Goal: Information Seeking & Learning: Learn about a topic

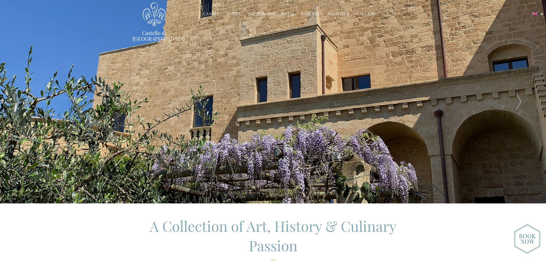
click at [237, 14] on link "Hotel" at bounding box center [234, 14] width 15 height 7
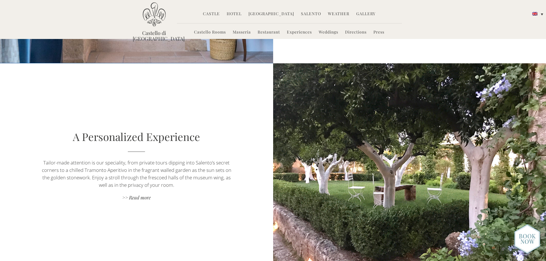
scroll to position [430, 0]
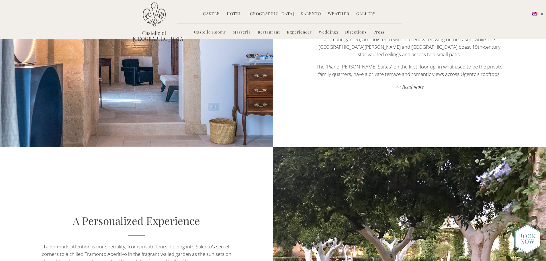
click at [214, 32] on link "Castello Rooms" at bounding box center [210, 32] width 32 height 7
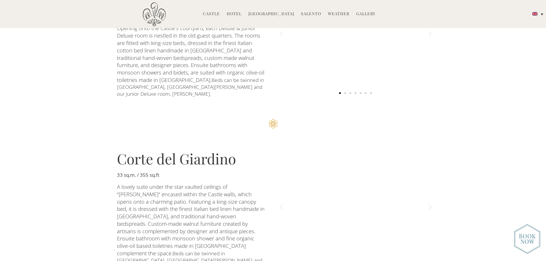
scroll to position [287, 0]
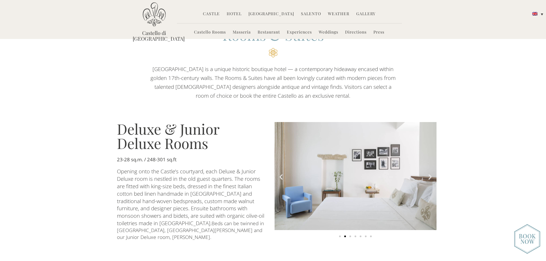
click at [429, 174] on icon "Next slide" at bounding box center [429, 176] width 7 height 7
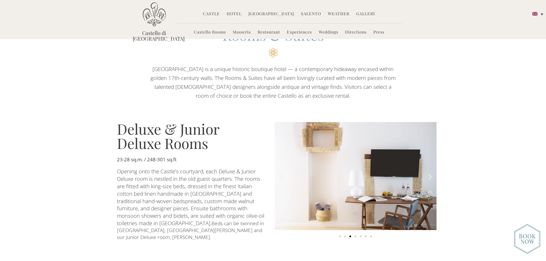
click at [429, 174] on icon "Next slide" at bounding box center [429, 176] width 7 height 7
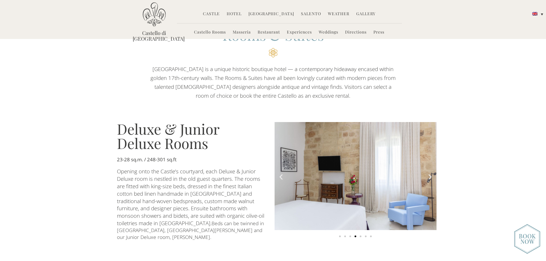
click at [429, 174] on icon "Next slide" at bounding box center [429, 176] width 7 height 7
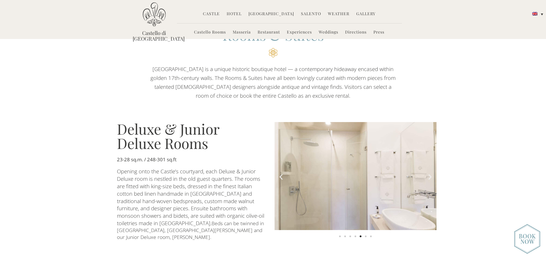
click at [429, 174] on icon "Next slide" at bounding box center [429, 176] width 7 height 7
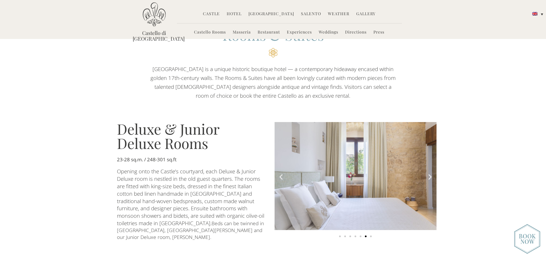
click at [429, 174] on icon "Next slide" at bounding box center [429, 176] width 7 height 7
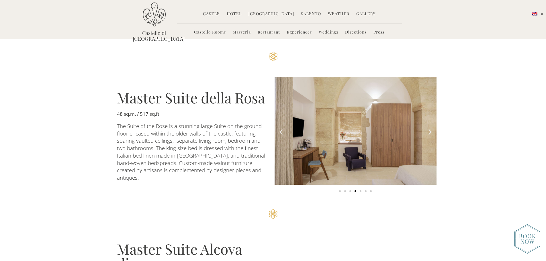
scroll to position [1003, 0]
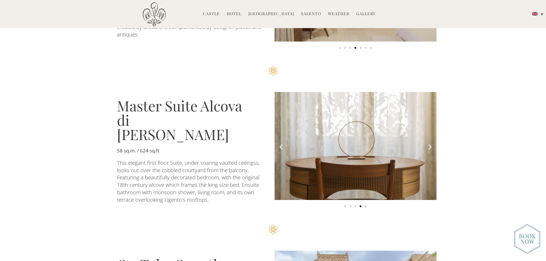
click at [429, 143] on icon "Next slide" at bounding box center [429, 146] width 7 height 7
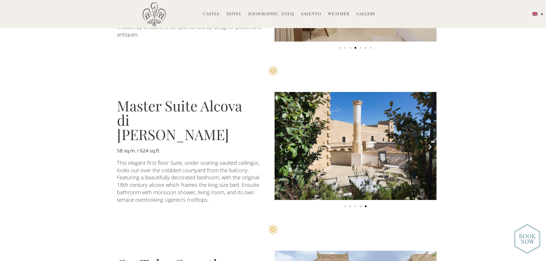
click at [429, 143] on icon "Next slide" at bounding box center [429, 146] width 7 height 7
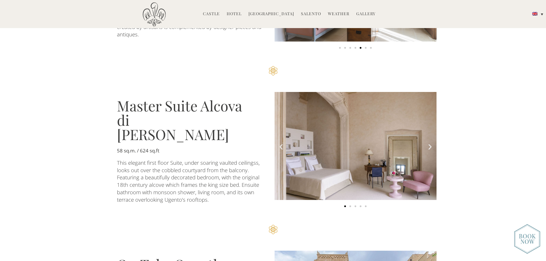
click at [429, 143] on icon "Next slide" at bounding box center [429, 146] width 7 height 7
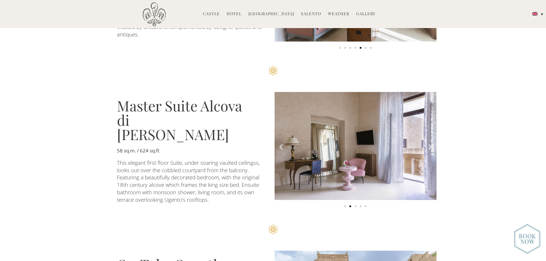
click at [429, 143] on icon "Next slide" at bounding box center [429, 146] width 7 height 7
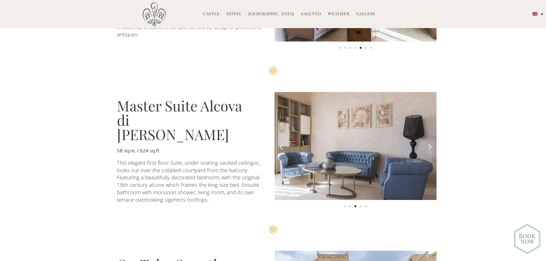
click at [429, 143] on icon "Next slide" at bounding box center [429, 146] width 7 height 7
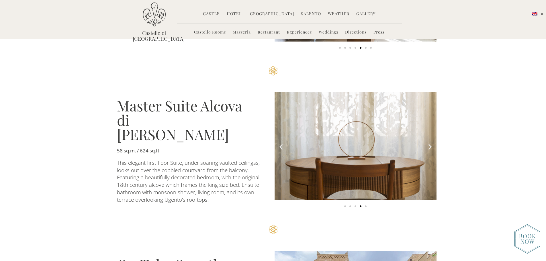
scroll to position [860, 0]
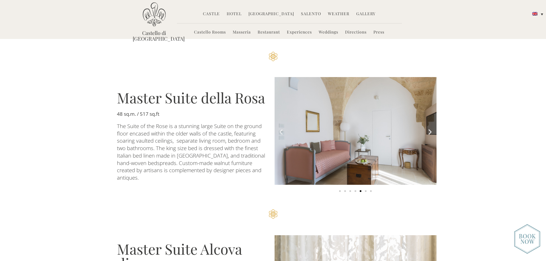
click at [430, 128] on icon "Next slide" at bounding box center [429, 131] width 7 height 7
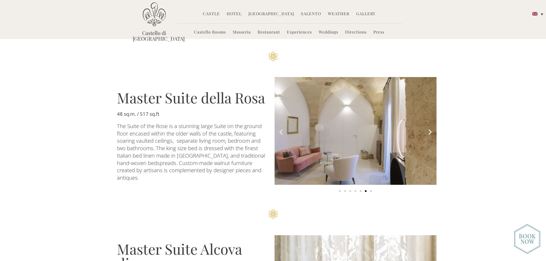
click at [430, 128] on icon "Next slide" at bounding box center [429, 131] width 7 height 7
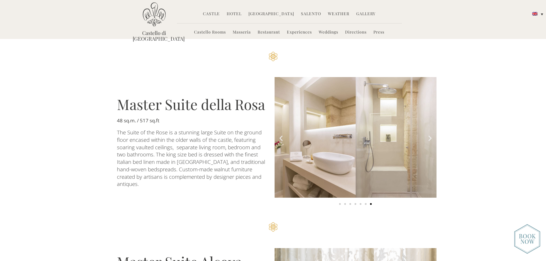
click at [430, 96] on img "7 of 7" at bounding box center [356, 137] width 162 height 121
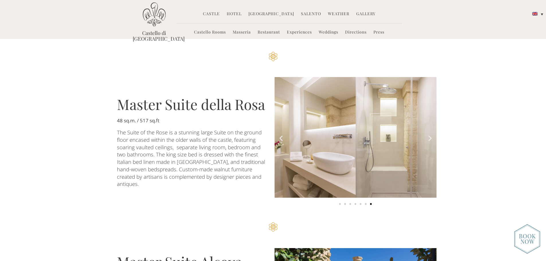
click at [430, 134] on icon "Next slide" at bounding box center [429, 137] width 7 height 7
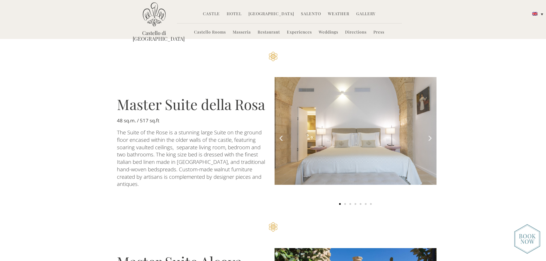
click at [430, 134] on icon "Next slide" at bounding box center [429, 137] width 7 height 7
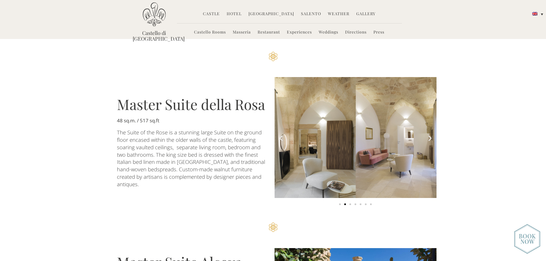
click at [430, 135] on icon "Next slide" at bounding box center [429, 138] width 7 height 7
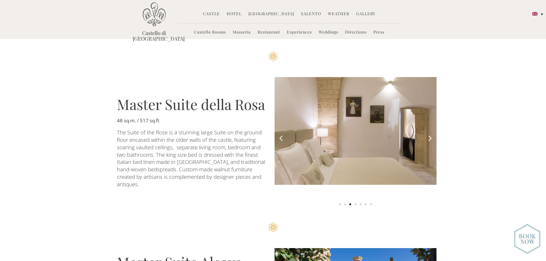
click at [430, 135] on icon "Next slide" at bounding box center [429, 138] width 7 height 7
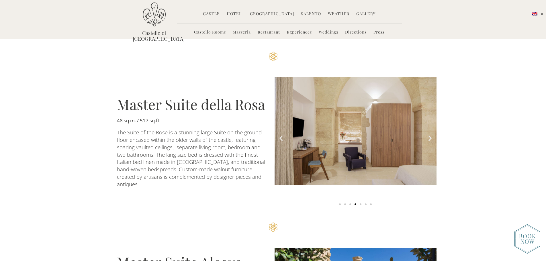
click at [430, 135] on icon "Next slide" at bounding box center [429, 138] width 7 height 7
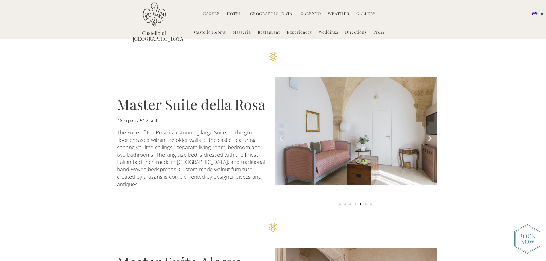
click at [430, 135] on icon "Next slide" at bounding box center [429, 138] width 7 height 7
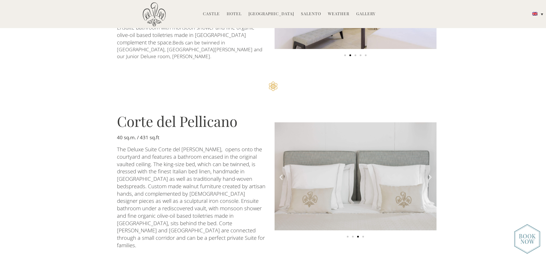
scroll to position [643, 0]
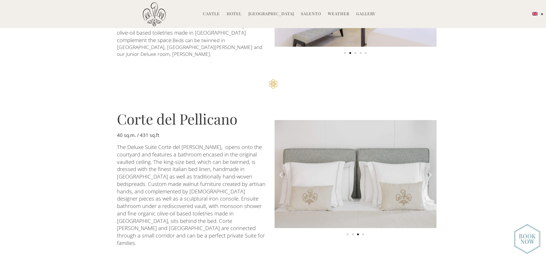
click at [430, 171] on icon "Next slide" at bounding box center [429, 174] width 7 height 7
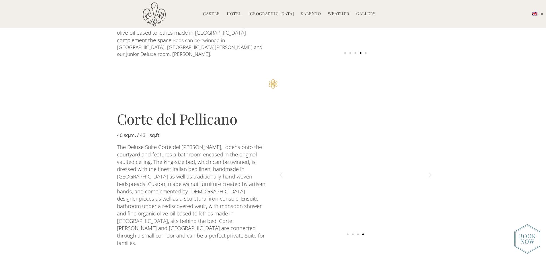
click at [430, 171] on icon "Next slide" at bounding box center [429, 174] width 7 height 7
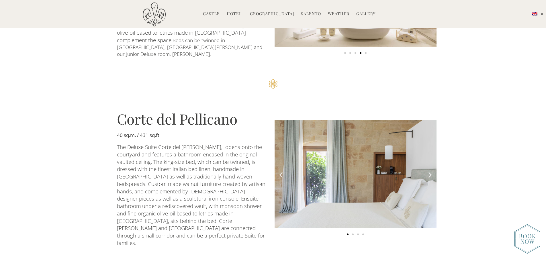
click at [430, 171] on icon "Next slide" at bounding box center [429, 174] width 7 height 7
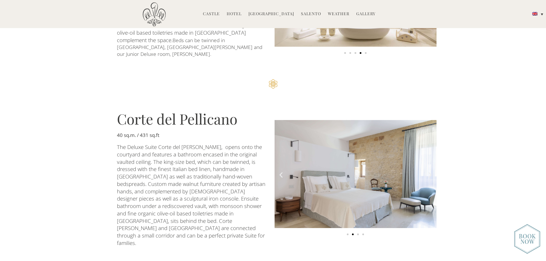
click at [430, 171] on icon "Next slide" at bounding box center [429, 174] width 7 height 7
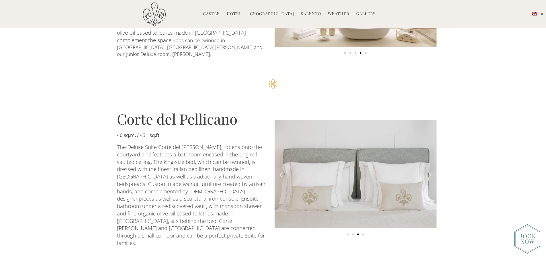
click at [430, 171] on icon "Next slide" at bounding box center [429, 174] width 7 height 7
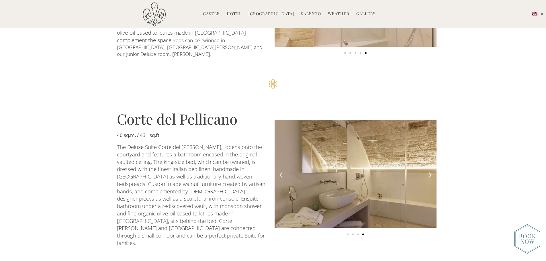
click at [430, 171] on icon "Next slide" at bounding box center [429, 174] width 7 height 7
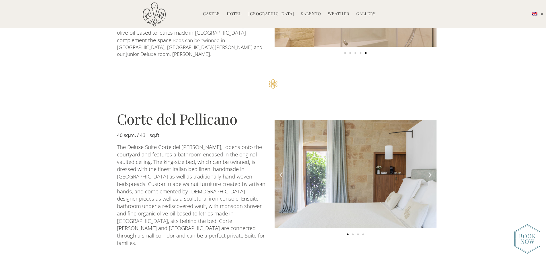
click at [430, 171] on icon "Next slide" at bounding box center [429, 174] width 7 height 7
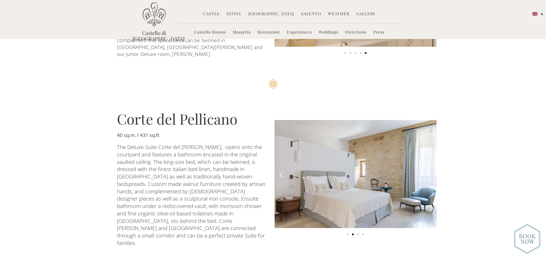
scroll to position [500, 0]
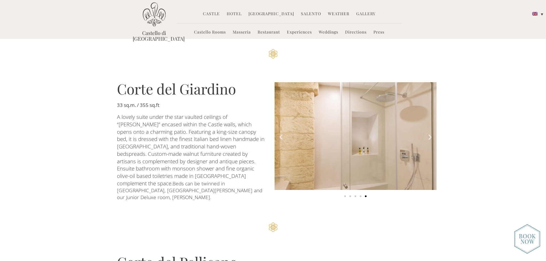
click at [429, 133] on icon "Next slide" at bounding box center [429, 136] width 7 height 7
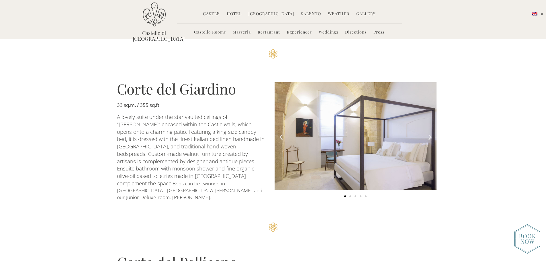
click at [429, 133] on icon "Next slide" at bounding box center [429, 136] width 7 height 7
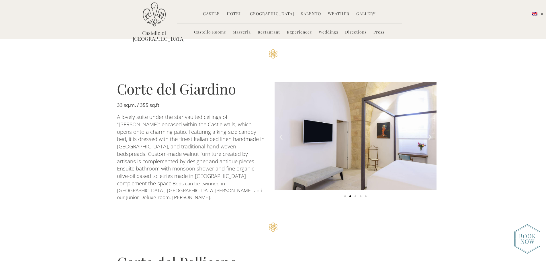
click at [429, 133] on icon "Next slide" at bounding box center [429, 136] width 7 height 7
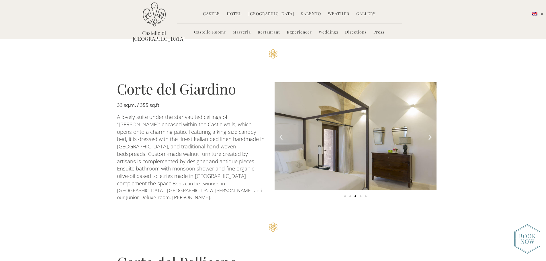
click at [429, 133] on icon "Next slide" at bounding box center [429, 136] width 7 height 7
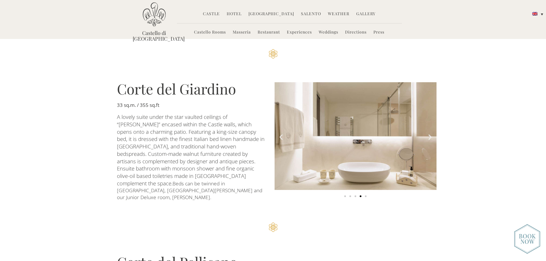
click at [429, 133] on icon "Next slide" at bounding box center [429, 136] width 7 height 7
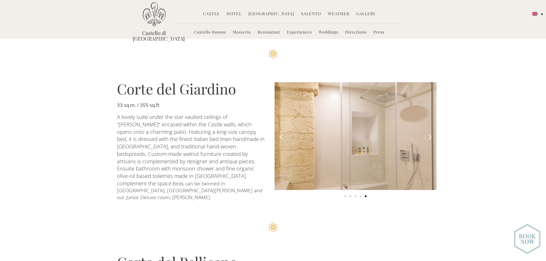
click at [429, 133] on icon "Next slide" at bounding box center [429, 136] width 7 height 7
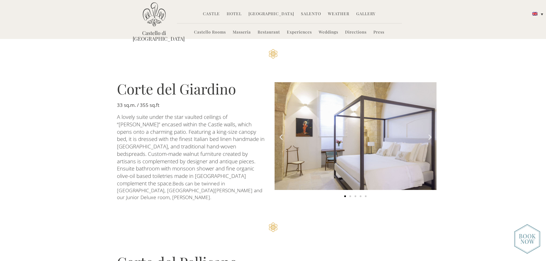
click at [429, 133] on icon "Next slide" at bounding box center [429, 136] width 7 height 7
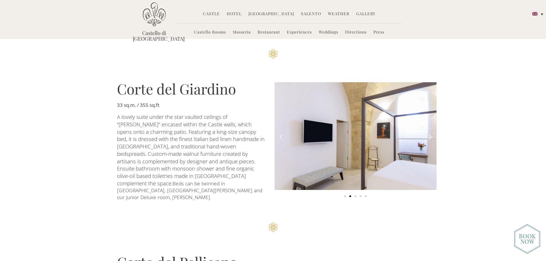
scroll to position [357, 0]
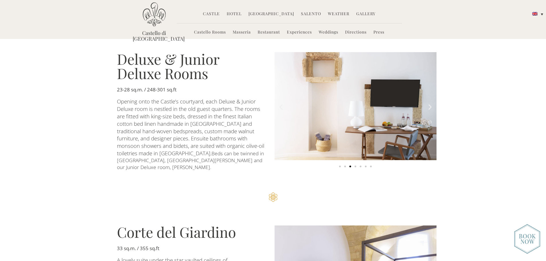
click at [430, 105] on icon "Next slide" at bounding box center [429, 106] width 7 height 7
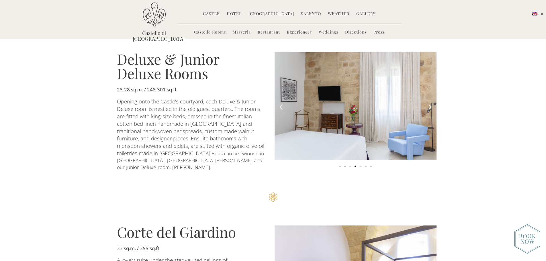
click at [430, 105] on icon "Next slide" at bounding box center [429, 106] width 7 height 7
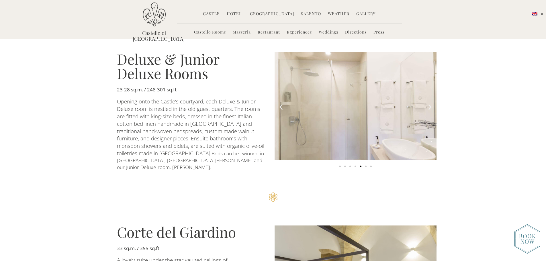
click at [430, 105] on icon "Next slide" at bounding box center [429, 106] width 7 height 7
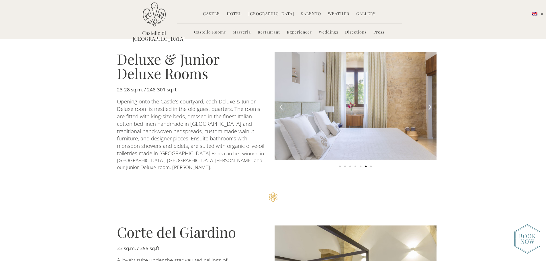
click at [430, 105] on icon "Next slide" at bounding box center [429, 106] width 7 height 7
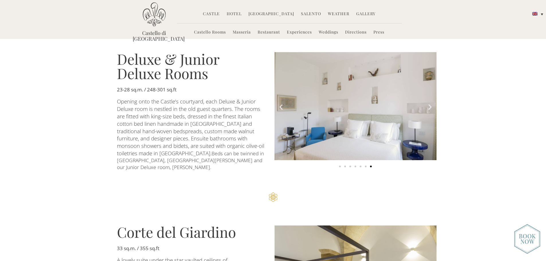
click at [430, 105] on icon "Next slide" at bounding box center [429, 106] width 7 height 7
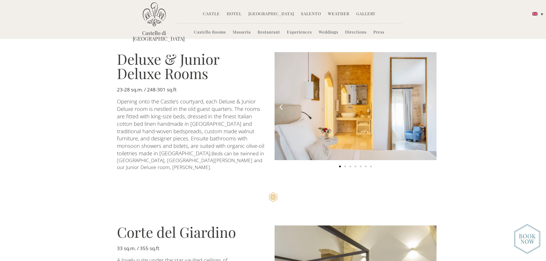
click at [430, 105] on icon "Next slide" at bounding box center [429, 106] width 7 height 7
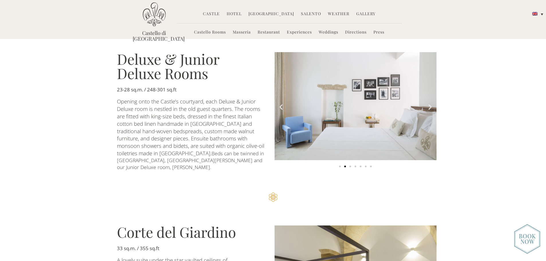
click at [430, 105] on icon "Next slide" at bounding box center [429, 106] width 7 height 7
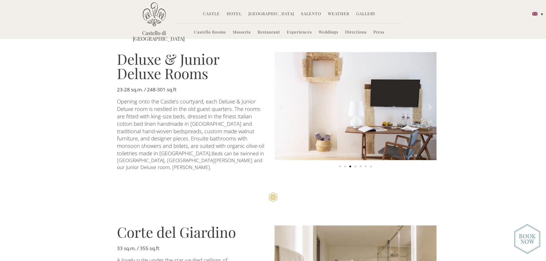
click at [430, 105] on icon "Next slide" at bounding box center [429, 106] width 7 height 7
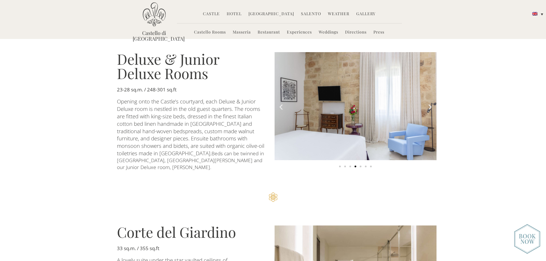
click at [430, 105] on icon "Next slide" at bounding box center [429, 106] width 7 height 7
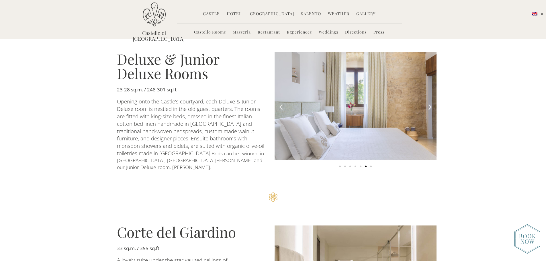
click at [428, 104] on icon "Next slide" at bounding box center [429, 106] width 7 height 7
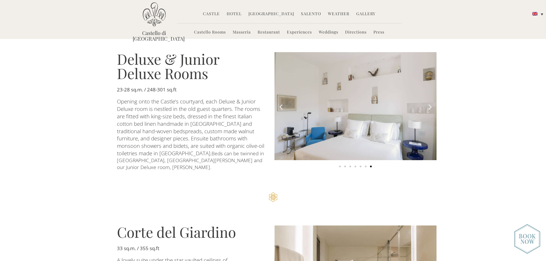
click at [428, 104] on icon "Next slide" at bounding box center [429, 106] width 7 height 7
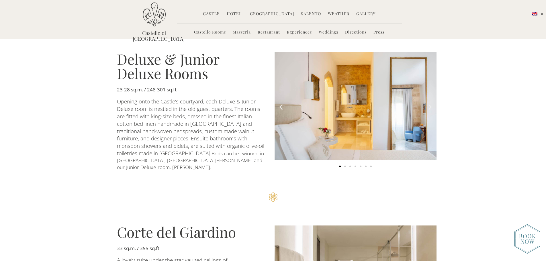
click at [428, 104] on icon "Next slide" at bounding box center [429, 106] width 7 height 7
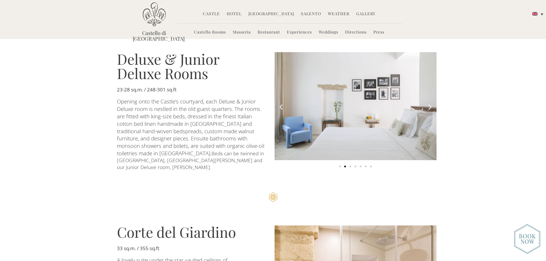
click at [280, 103] on icon "Previous slide" at bounding box center [280, 106] width 7 height 7
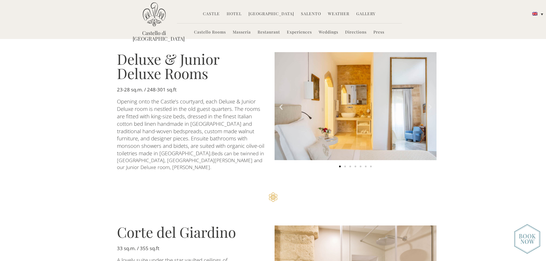
click at [337, 108] on img "1 of 7" at bounding box center [356, 106] width 162 height 108
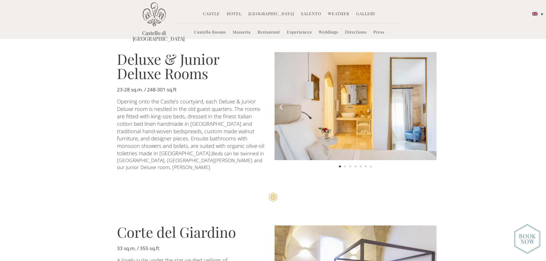
click at [430, 104] on icon "Next slide" at bounding box center [429, 106] width 7 height 7
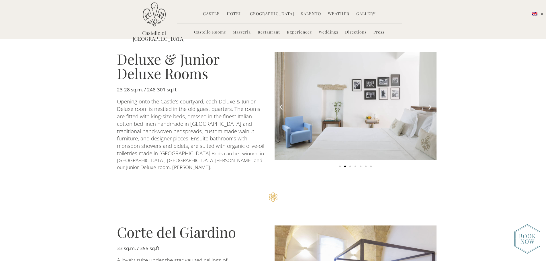
click at [430, 104] on icon "Next slide" at bounding box center [429, 106] width 7 height 7
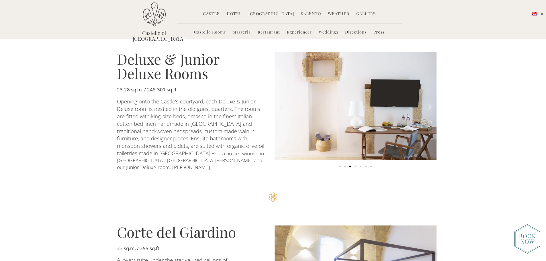
click at [281, 104] on icon "Previous slide" at bounding box center [280, 106] width 7 height 7
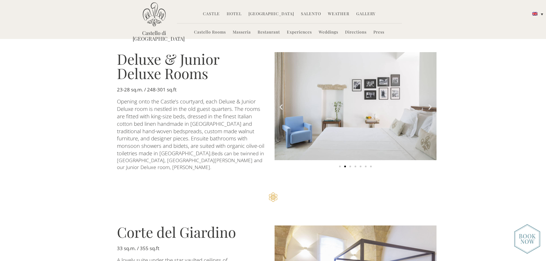
click at [281, 104] on icon "Previous slide" at bounding box center [280, 106] width 7 height 7
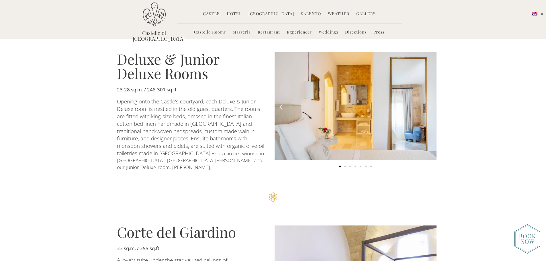
click at [432, 106] on icon "Next slide" at bounding box center [429, 106] width 7 height 7
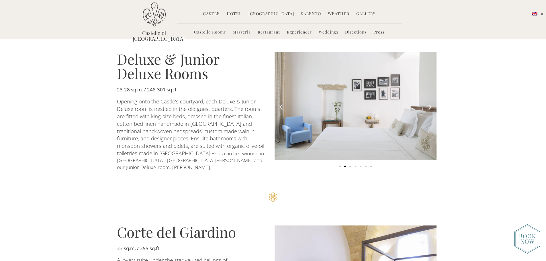
scroll to position [500, 0]
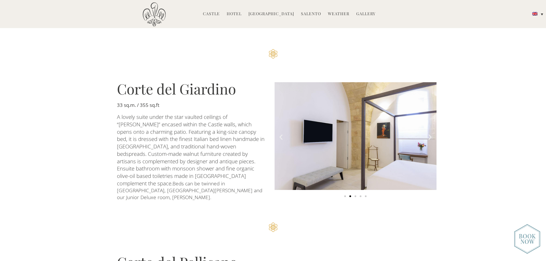
click at [430, 133] on icon "Next slide" at bounding box center [429, 136] width 7 height 7
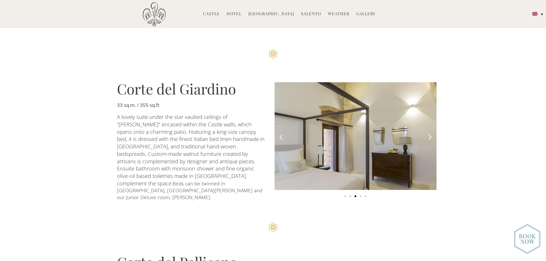
click at [430, 133] on icon "Next slide" at bounding box center [429, 136] width 7 height 7
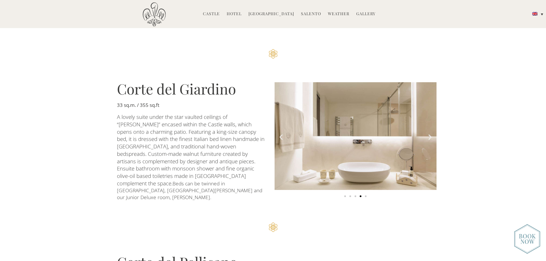
click at [430, 133] on icon "Next slide" at bounding box center [429, 136] width 7 height 7
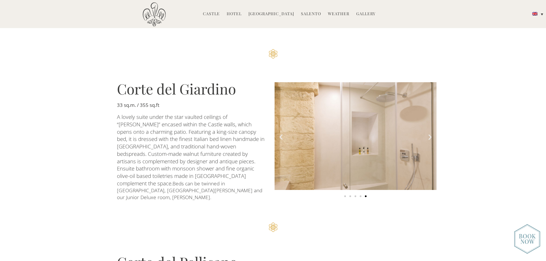
click at [430, 133] on icon "Next slide" at bounding box center [429, 136] width 7 height 7
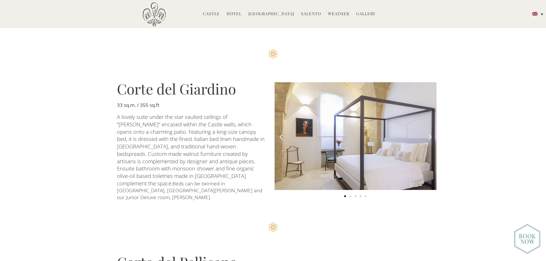
click at [367, 15] on link "Gallery" at bounding box center [365, 14] width 19 height 7
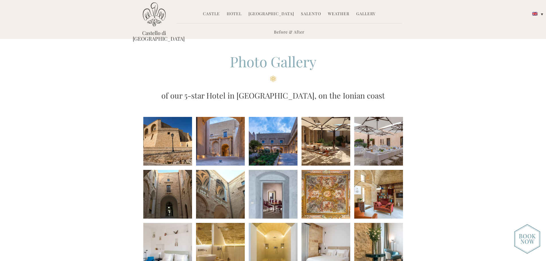
click at [173, 133] on li at bounding box center [167, 141] width 49 height 49
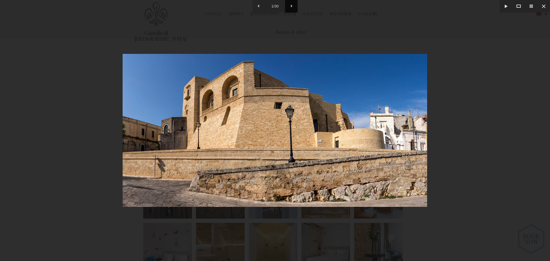
click at [290, 4] on button at bounding box center [291, 6] width 13 height 13
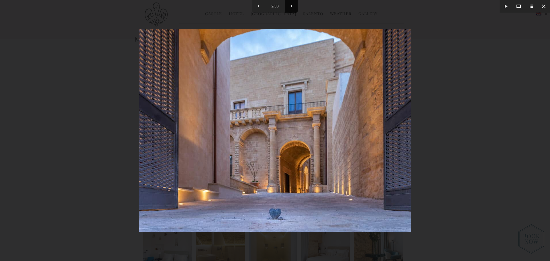
click at [290, 4] on button at bounding box center [291, 6] width 13 height 13
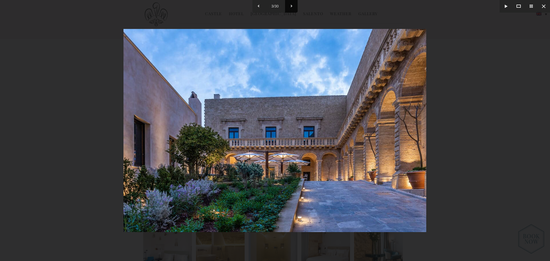
click at [290, 4] on button at bounding box center [291, 6] width 13 height 13
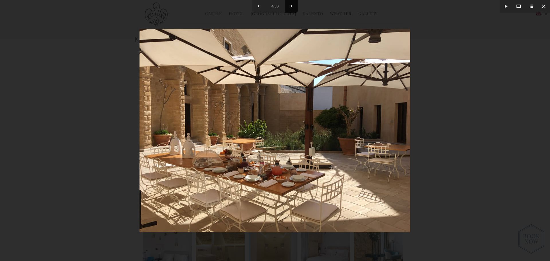
click at [290, 4] on button at bounding box center [291, 6] width 13 height 13
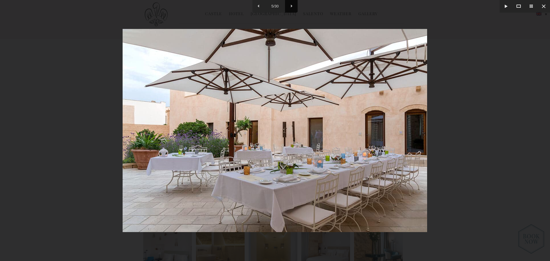
click at [290, 4] on button at bounding box center [291, 6] width 13 height 13
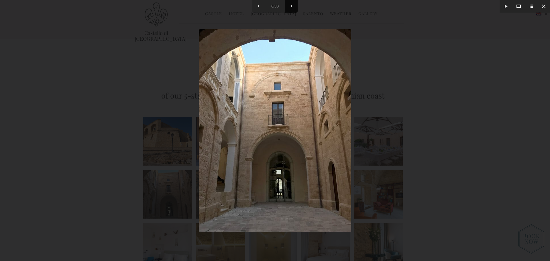
click at [290, 4] on button at bounding box center [291, 6] width 13 height 13
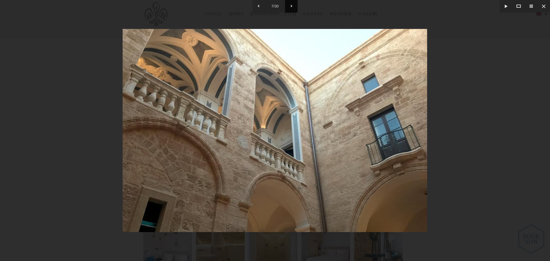
click at [290, 4] on button at bounding box center [291, 6] width 13 height 13
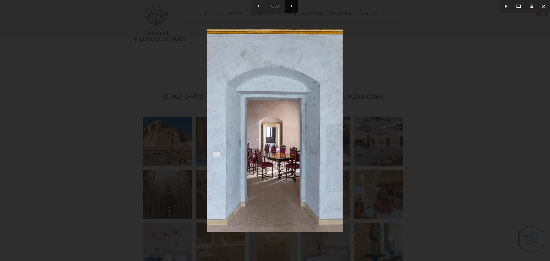
click at [290, 4] on button at bounding box center [291, 6] width 13 height 13
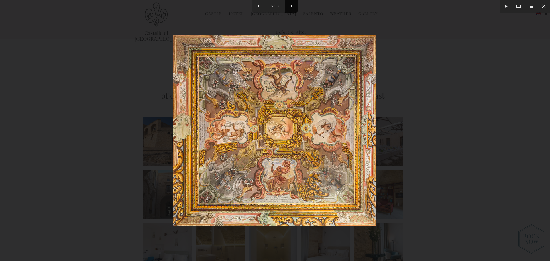
click at [290, 4] on button at bounding box center [291, 6] width 13 height 13
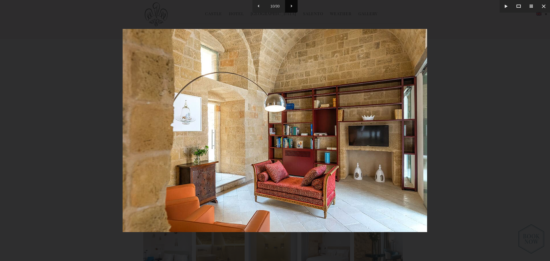
click at [290, 4] on button at bounding box center [291, 6] width 13 height 13
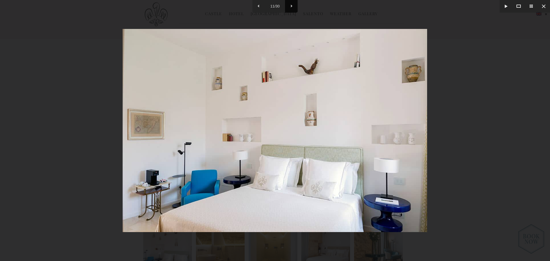
click at [290, 4] on button at bounding box center [291, 6] width 13 height 13
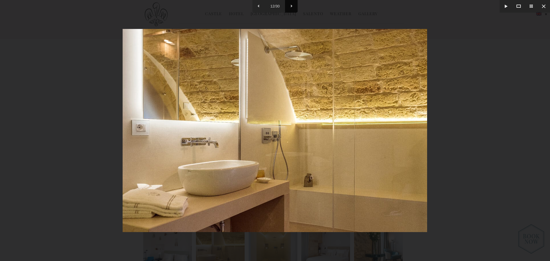
click at [290, 4] on button at bounding box center [291, 6] width 13 height 13
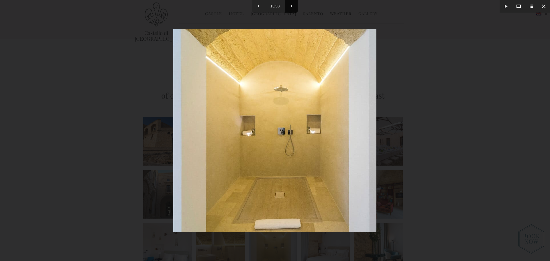
click at [290, 5] on button at bounding box center [291, 6] width 13 height 13
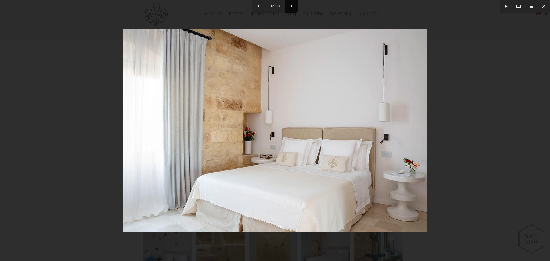
click at [290, 5] on button at bounding box center [291, 6] width 13 height 13
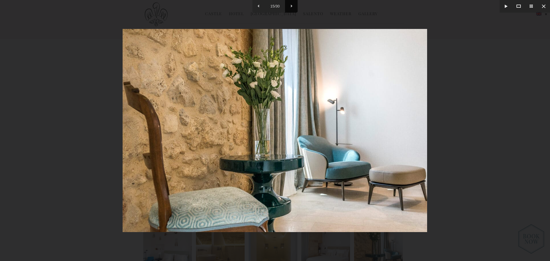
click at [290, 5] on button at bounding box center [291, 6] width 13 height 13
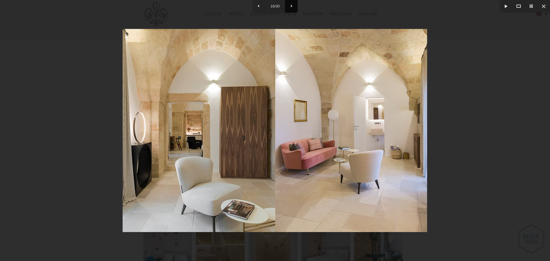
click at [290, 5] on button at bounding box center [291, 6] width 13 height 13
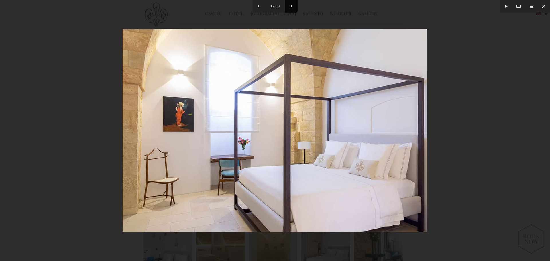
click at [290, 5] on button at bounding box center [291, 6] width 13 height 13
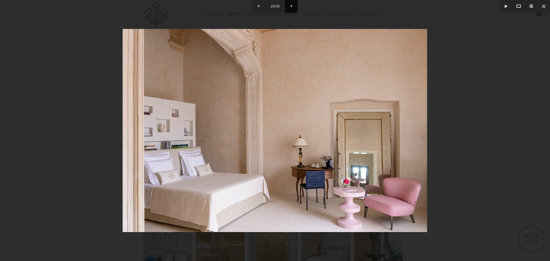
click at [290, 5] on button at bounding box center [291, 6] width 13 height 13
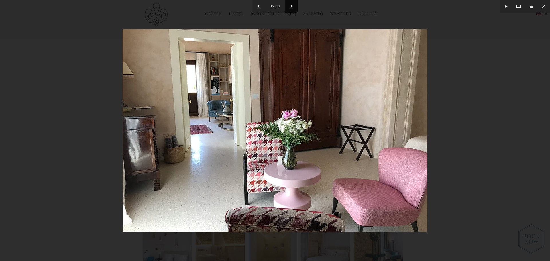
click at [290, 5] on button at bounding box center [291, 6] width 13 height 13
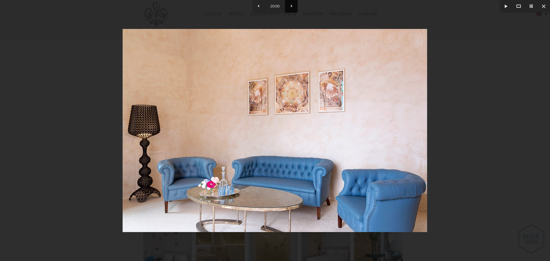
click at [290, 5] on button at bounding box center [291, 6] width 13 height 13
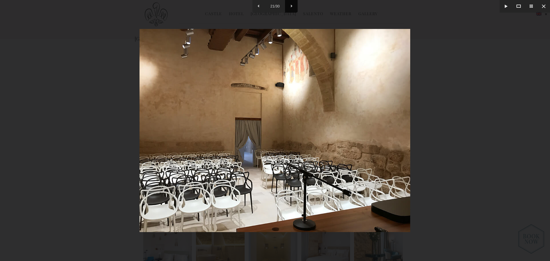
click at [290, 5] on button at bounding box center [291, 6] width 13 height 13
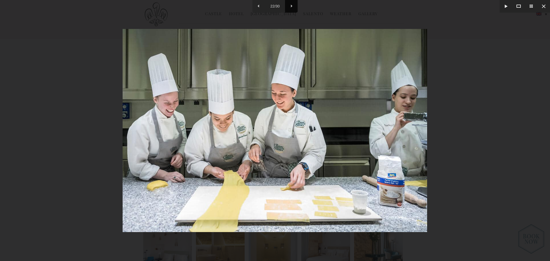
click at [290, 5] on button at bounding box center [291, 6] width 13 height 13
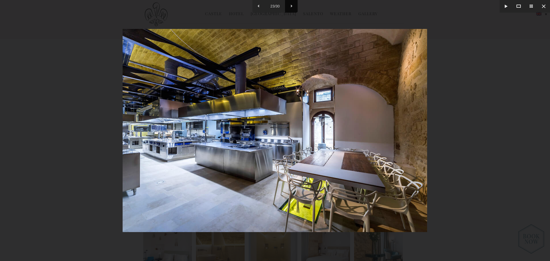
click at [290, 5] on button at bounding box center [291, 6] width 13 height 13
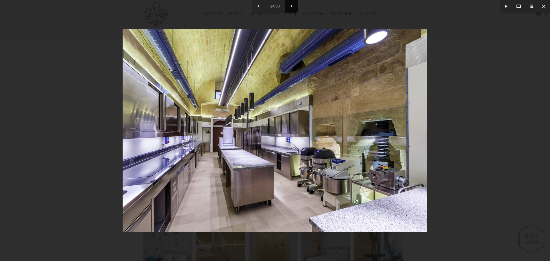
click at [290, 5] on button at bounding box center [291, 6] width 13 height 13
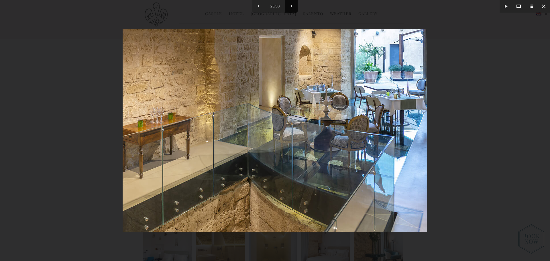
click at [290, 5] on button at bounding box center [291, 6] width 13 height 13
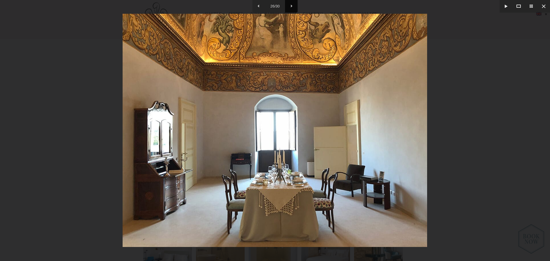
click at [290, 5] on button at bounding box center [291, 6] width 13 height 13
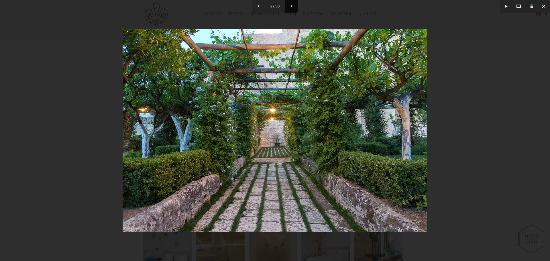
click at [290, 5] on button at bounding box center [291, 6] width 13 height 13
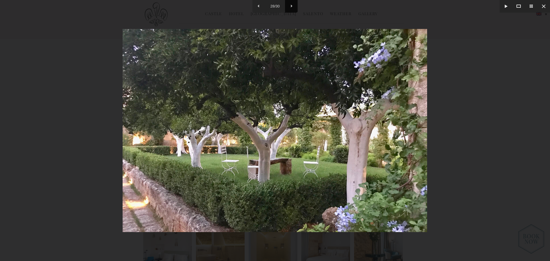
click at [290, 5] on button at bounding box center [291, 6] width 13 height 13
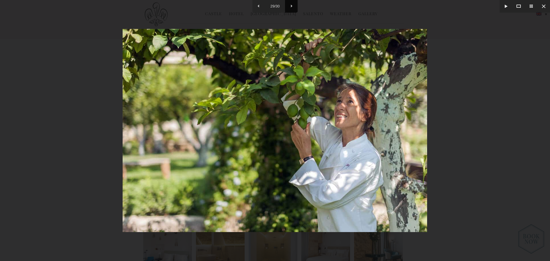
click at [290, 5] on button at bounding box center [291, 6] width 13 height 13
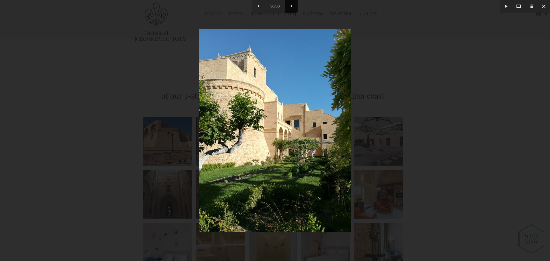
click at [290, 5] on button at bounding box center [291, 6] width 13 height 13
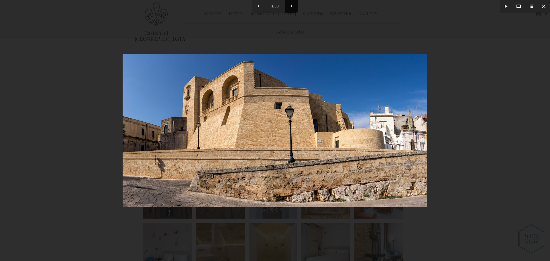
click at [290, 5] on button at bounding box center [291, 6] width 13 height 13
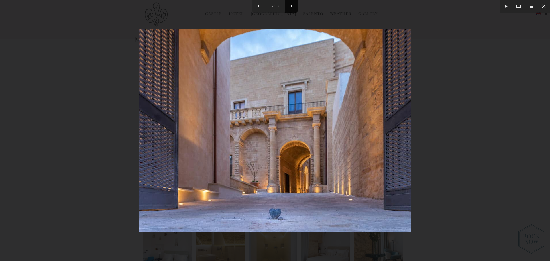
click at [290, 5] on button at bounding box center [291, 6] width 13 height 13
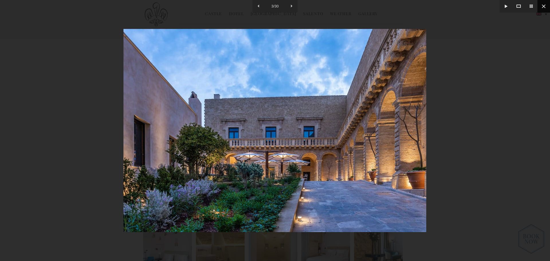
click at [542, 9] on button at bounding box center [544, 6] width 13 height 13
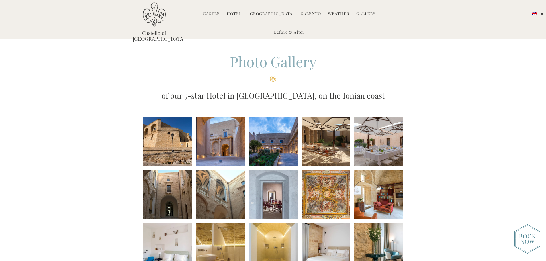
click at [235, 14] on link "Hotel" at bounding box center [234, 14] width 15 height 7
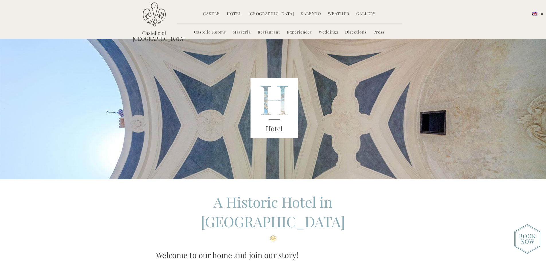
click at [307, 33] on link "Experiences" at bounding box center [299, 32] width 25 height 7
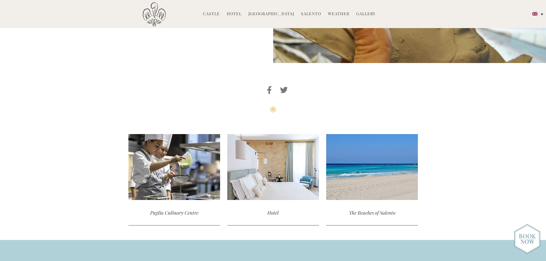
scroll to position [2277, 0]
